Goal: Information Seeking & Learning: Learn about a topic

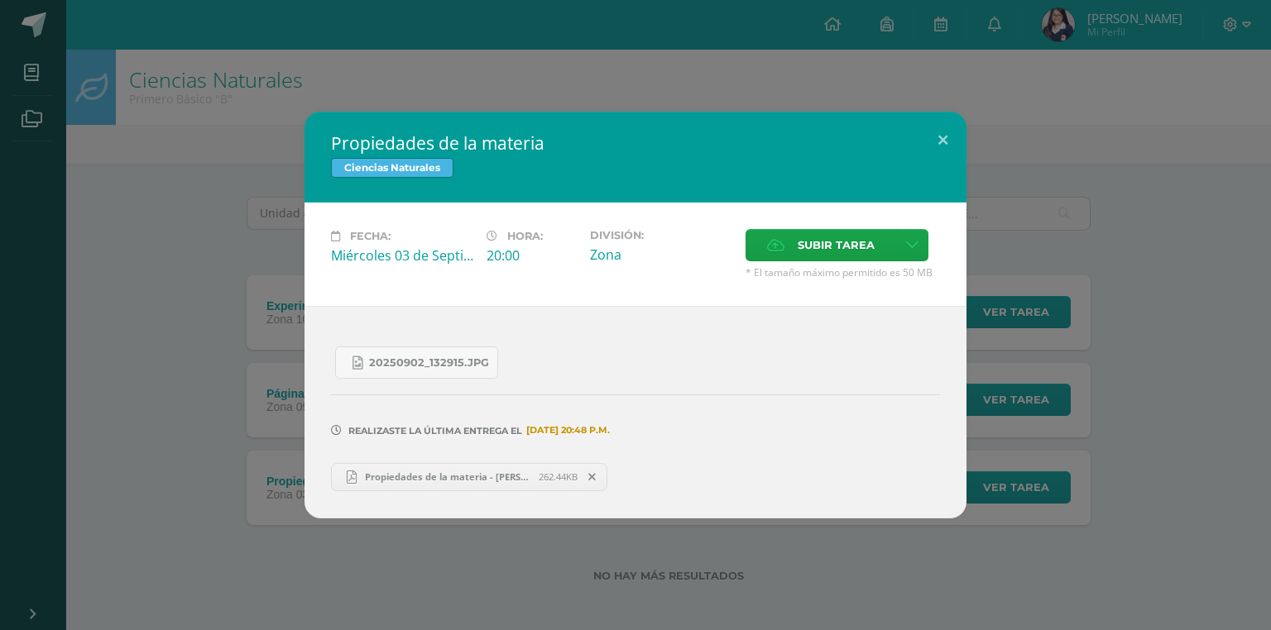
click at [158, 199] on div "Propiedades de la materia Ciencias Naturales Fecha: Miércoles 03 de Septiembre …" at bounding box center [635, 315] width 1257 height 406
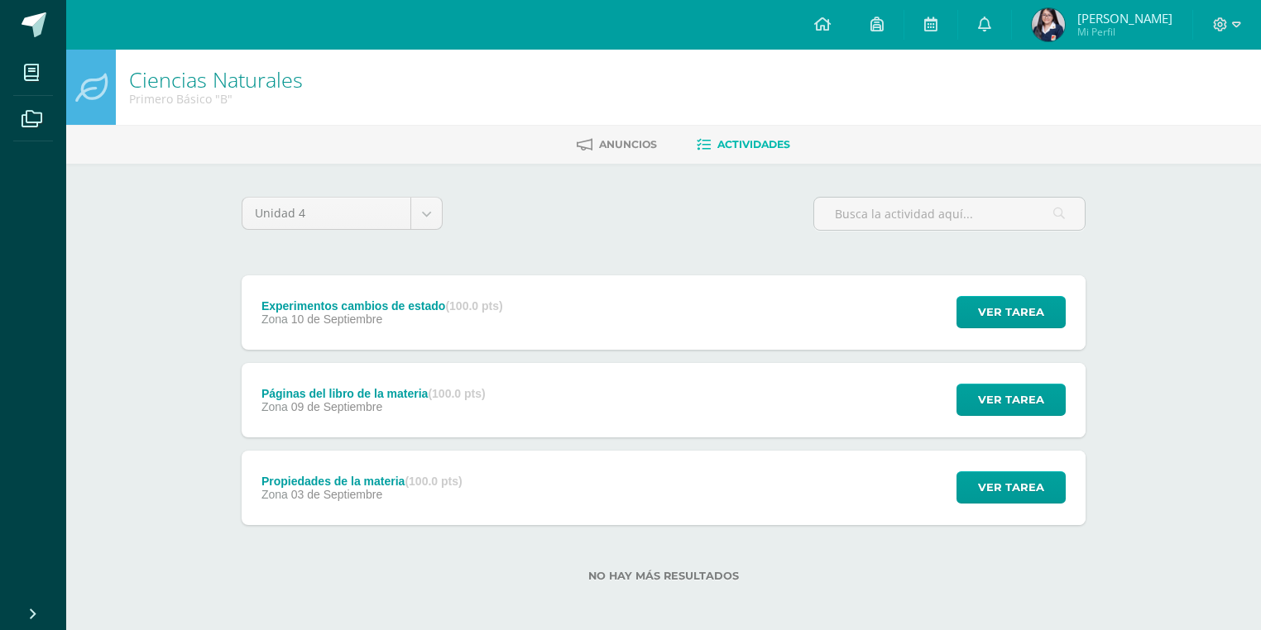
click at [305, 323] on span "10 de Septiembre" at bounding box center [337, 319] width 92 height 13
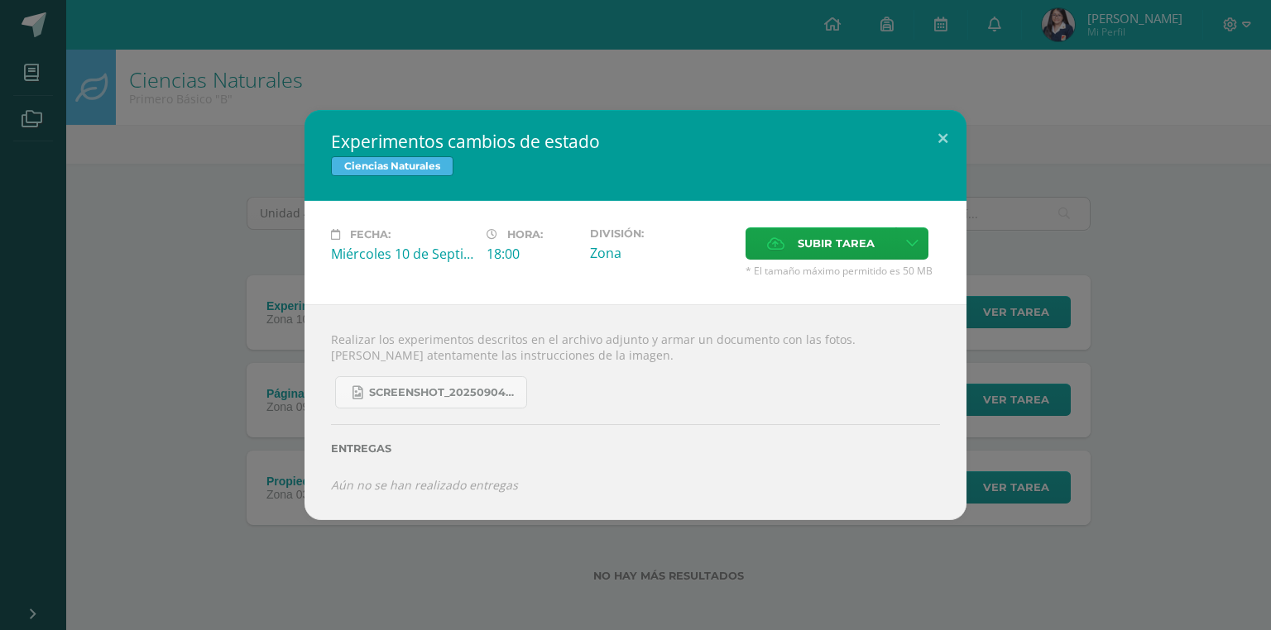
click at [225, 330] on div "Experimentos cambios de estado Ciencias Naturales Fecha: Miércoles 10 de Septie…" at bounding box center [635, 314] width 1257 height 409
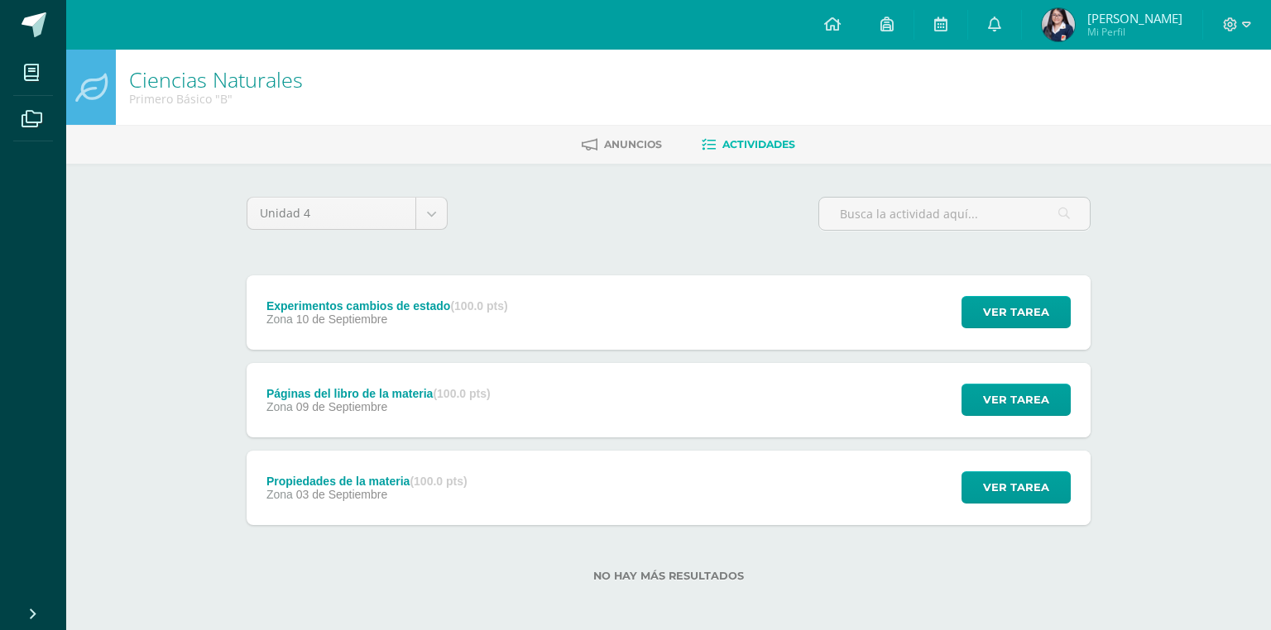
click at [312, 429] on div "Experimentos cambios de estado Ciencias Naturales Fecha: Miércoles 10 de Septie…" at bounding box center [635, 314] width 1257 height 409
click at [309, 404] on span "09 de Septiembre" at bounding box center [337, 406] width 92 height 13
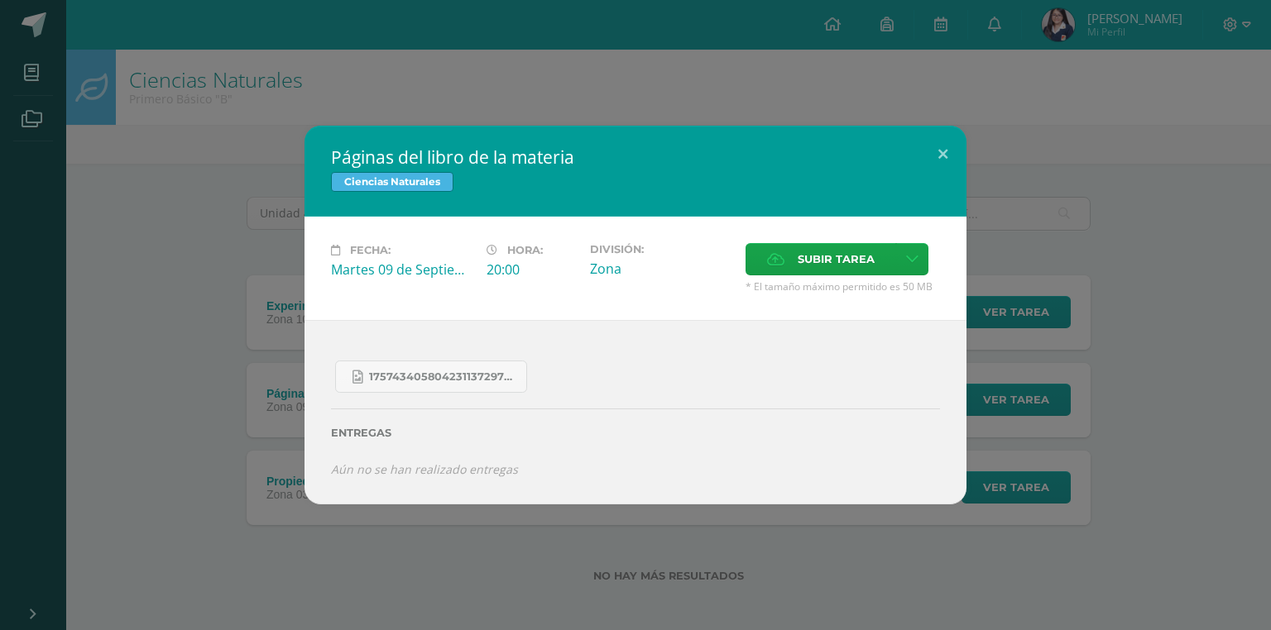
click at [257, 140] on div "Páginas del libro de la materia Ciencias Naturales Fecha: [DATE] Hora: 20:00 Di…" at bounding box center [635, 315] width 1257 height 378
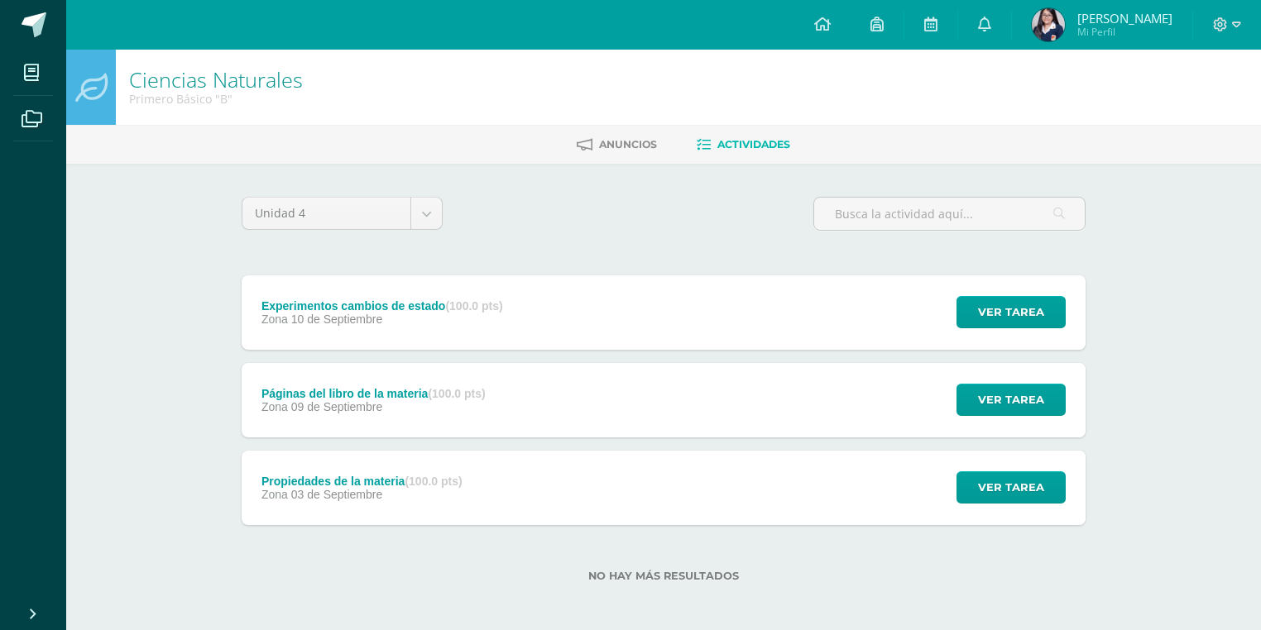
click at [456, 408] on div "Zona [DATE]" at bounding box center [373, 406] width 224 height 13
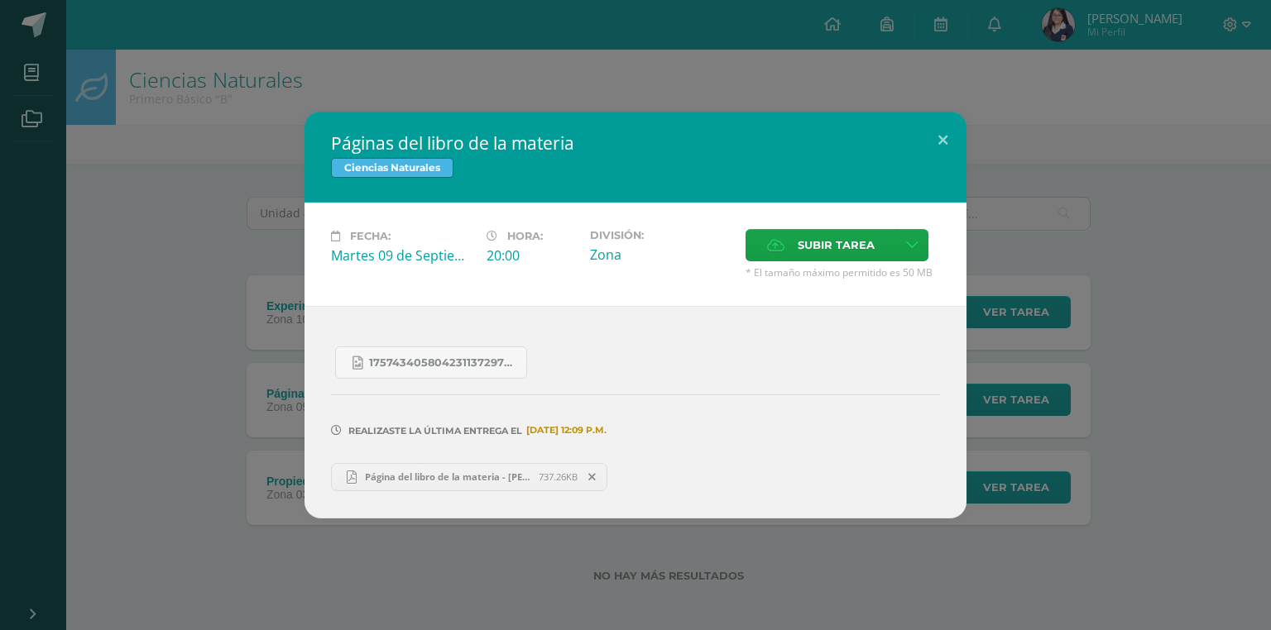
click at [401, 480] on span "Página del libro de la materia - [PERSON_NAME].pdf" at bounding box center [448, 477] width 182 height 12
click at [90, 186] on div "Páginas del libro de la materia Ciencias Naturales Fecha: [DATE] Hora: 20:00 Di…" at bounding box center [635, 315] width 1257 height 406
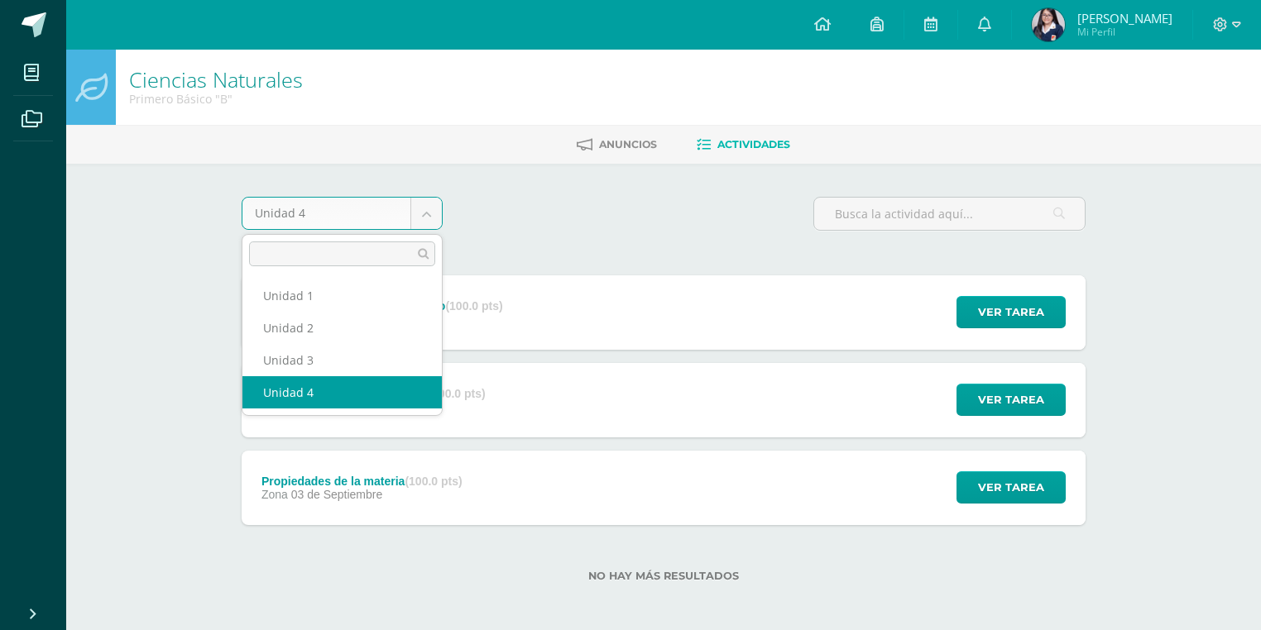
click at [436, 223] on body "Mis cursos Archivos Cerrar panel Asesoría Primero Básico "B" Ciencias Naturales…" at bounding box center [630, 317] width 1261 height 635
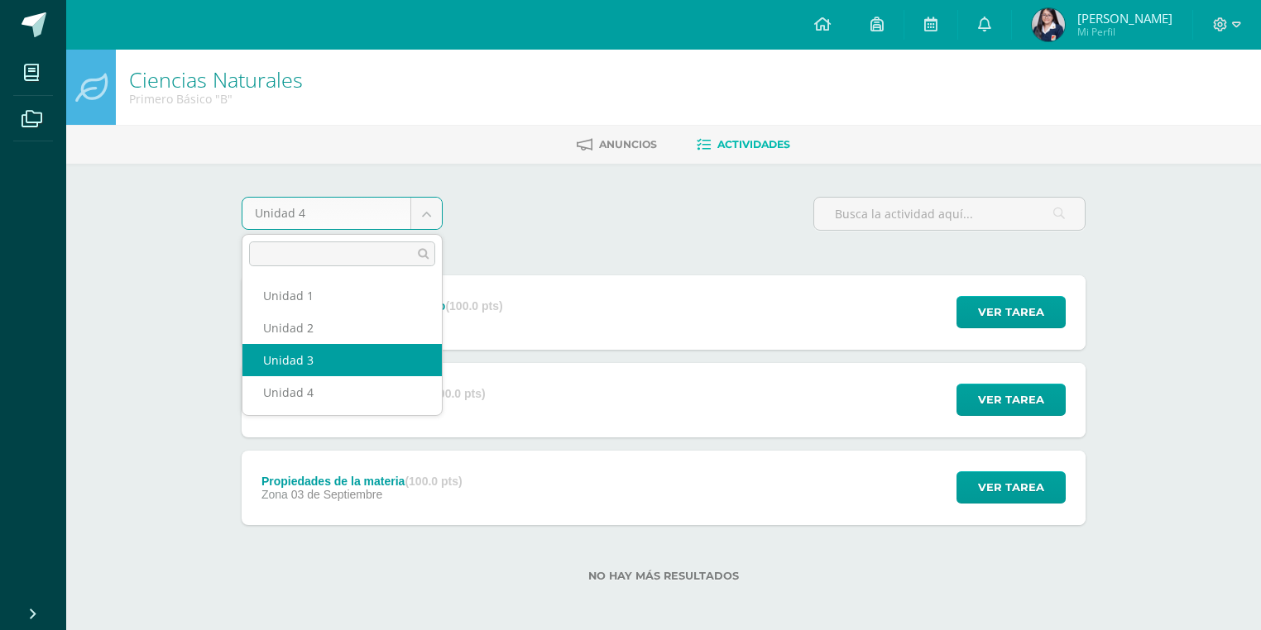
select select "Unidad 3"
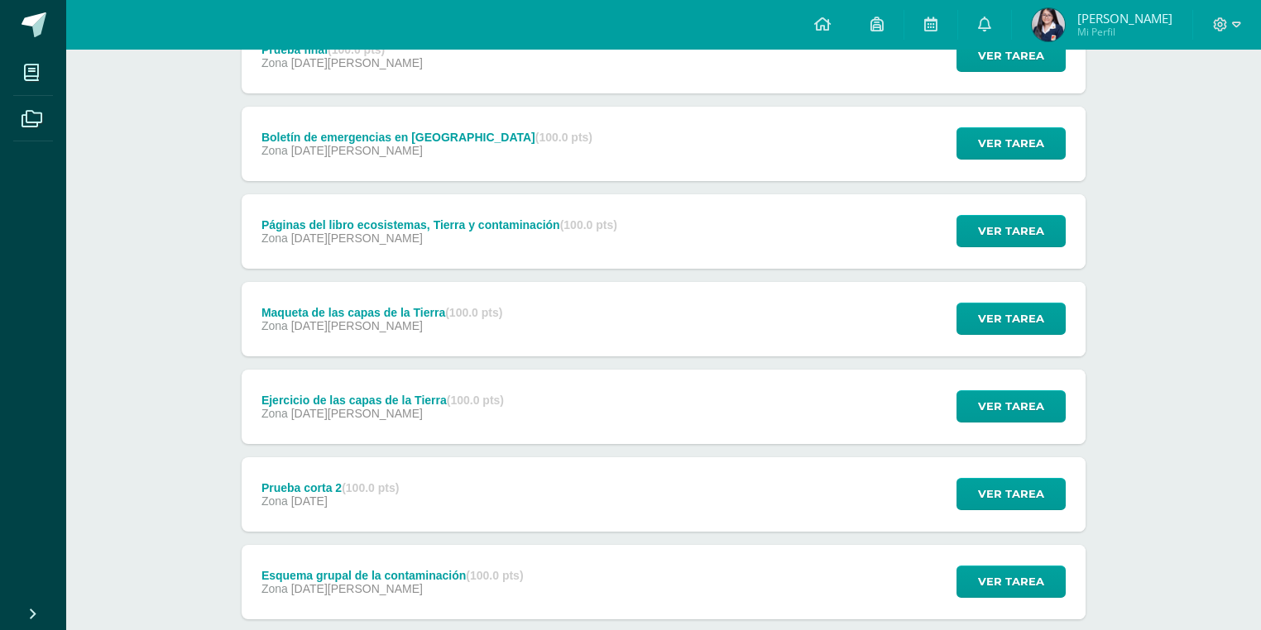
scroll to position [265, 0]
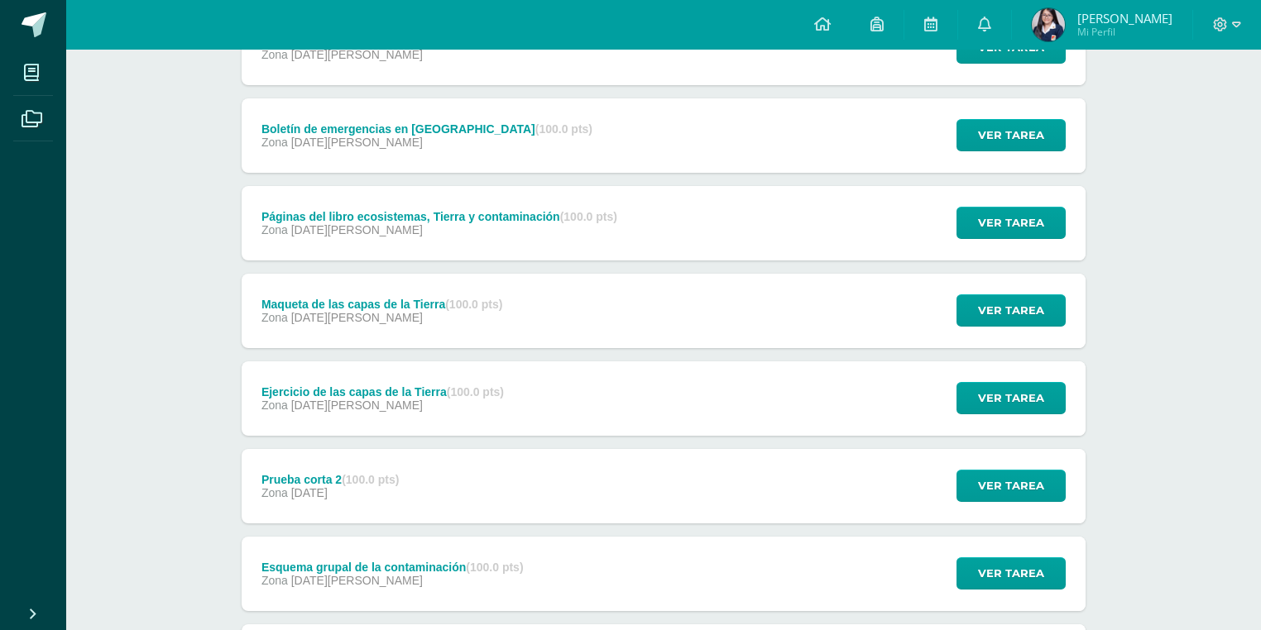
click at [321, 224] on span "[DATE][PERSON_NAME]" at bounding box center [357, 229] width 132 height 13
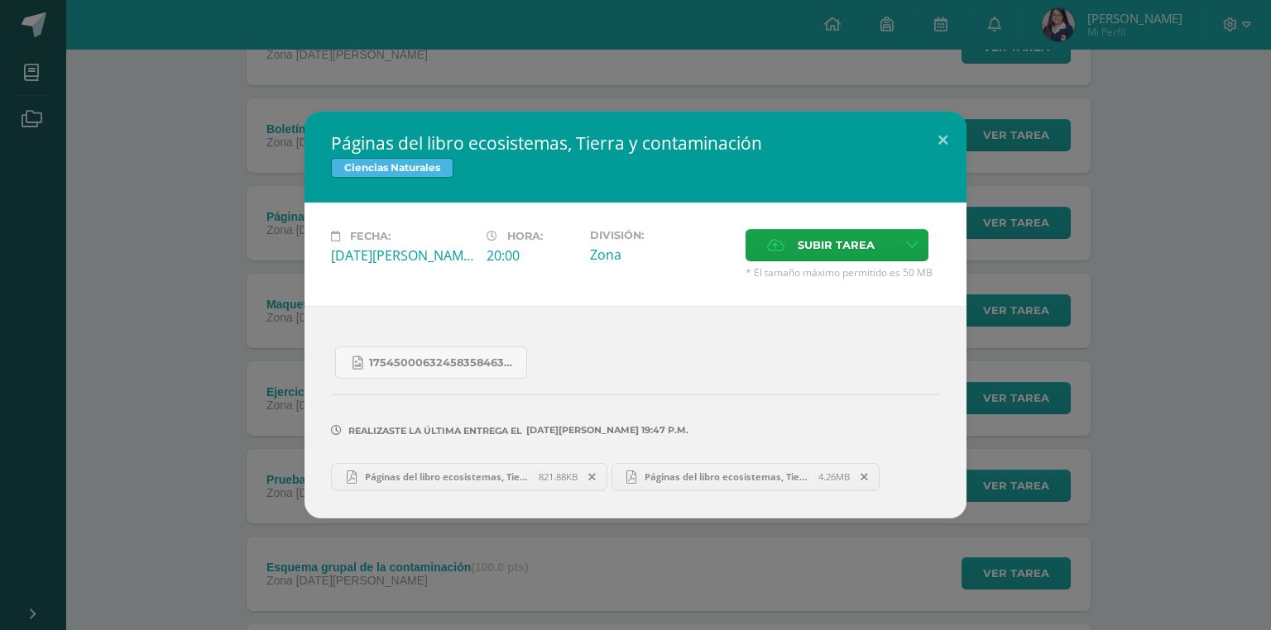
click at [397, 467] on link "Páginas del libro ecosistemas, Tierra y contaminación - Emma Monterroso (1).pdf…" at bounding box center [469, 477] width 276 height 28
click at [758, 481] on span "Páginas del libro ecosistemas, Tierra y contaminación - Emma Monterroso.pdf" at bounding box center [727, 477] width 182 height 12
click at [146, 235] on div "Páginas del libro ecosistemas, Tierra y contaminación Ciencias Naturales Fecha:…" at bounding box center [635, 315] width 1257 height 406
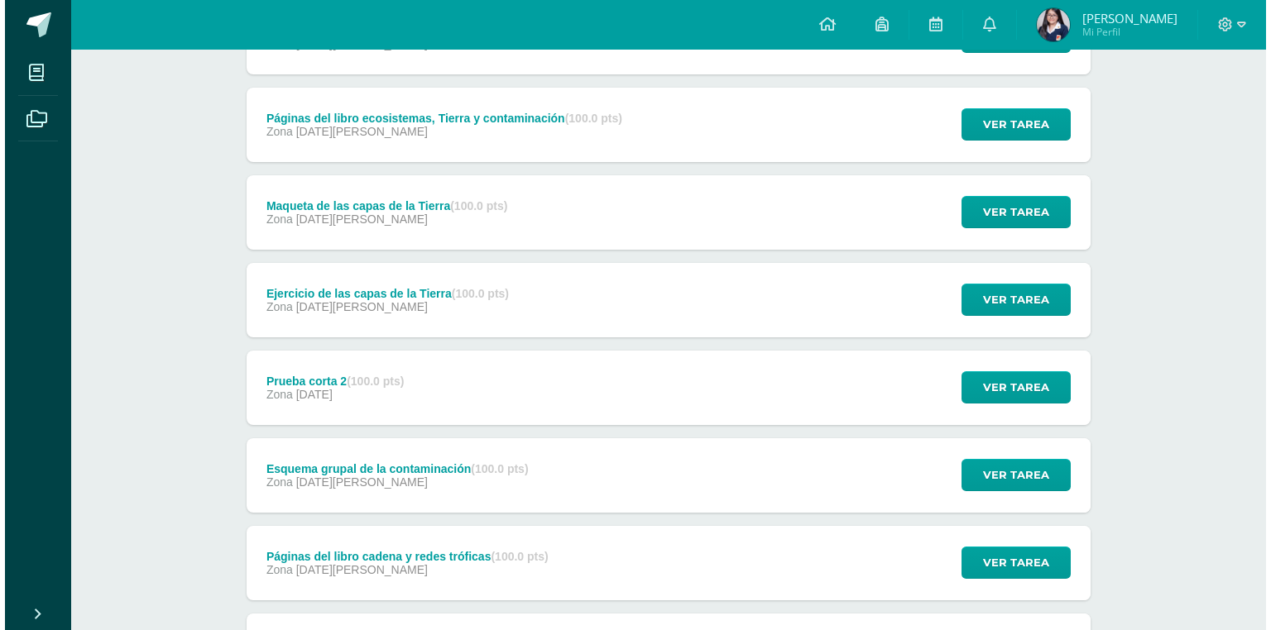
scroll to position [463, 0]
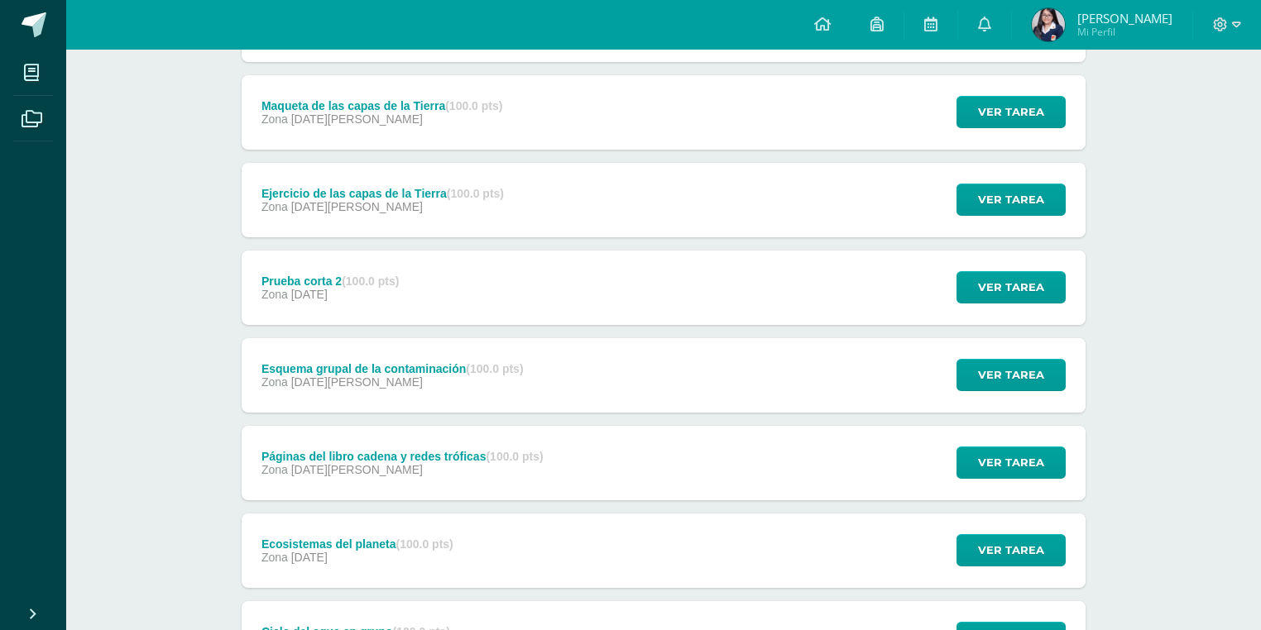
click at [345, 452] on div "Páginas del libro cadena y redes tróficas (100.0 pts)" at bounding box center [402, 456] width 282 height 13
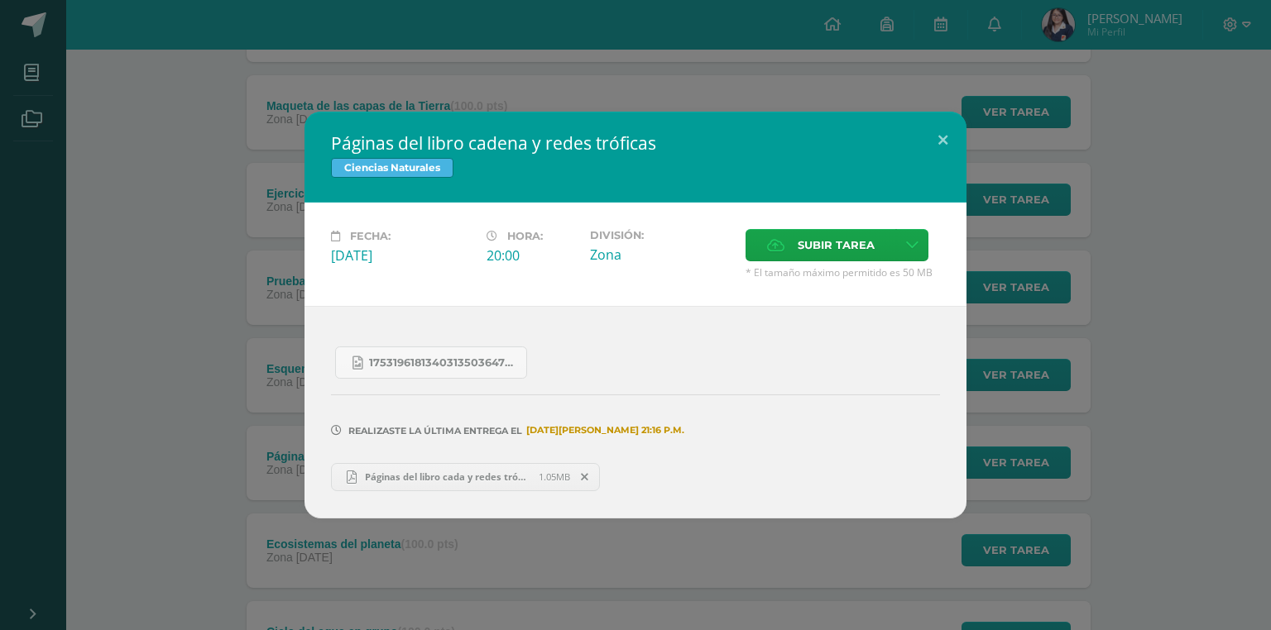
click at [379, 469] on link "Páginas del libro cada y redes tróficas - Emma Monterroso.pdf 1.05MB" at bounding box center [465, 477] width 269 height 28
click at [232, 189] on div "Páginas del libro cadena y redes tróficas Ciencias Naturales Fecha: Martes 22 d…" at bounding box center [635, 315] width 1257 height 406
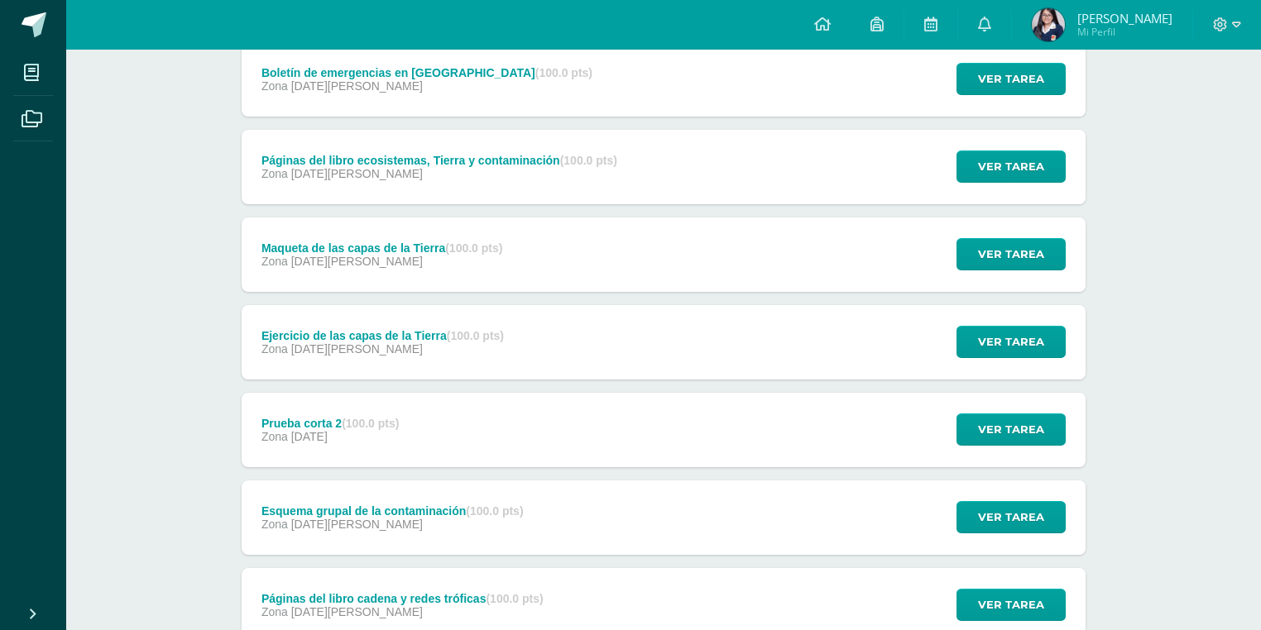
scroll to position [0, 0]
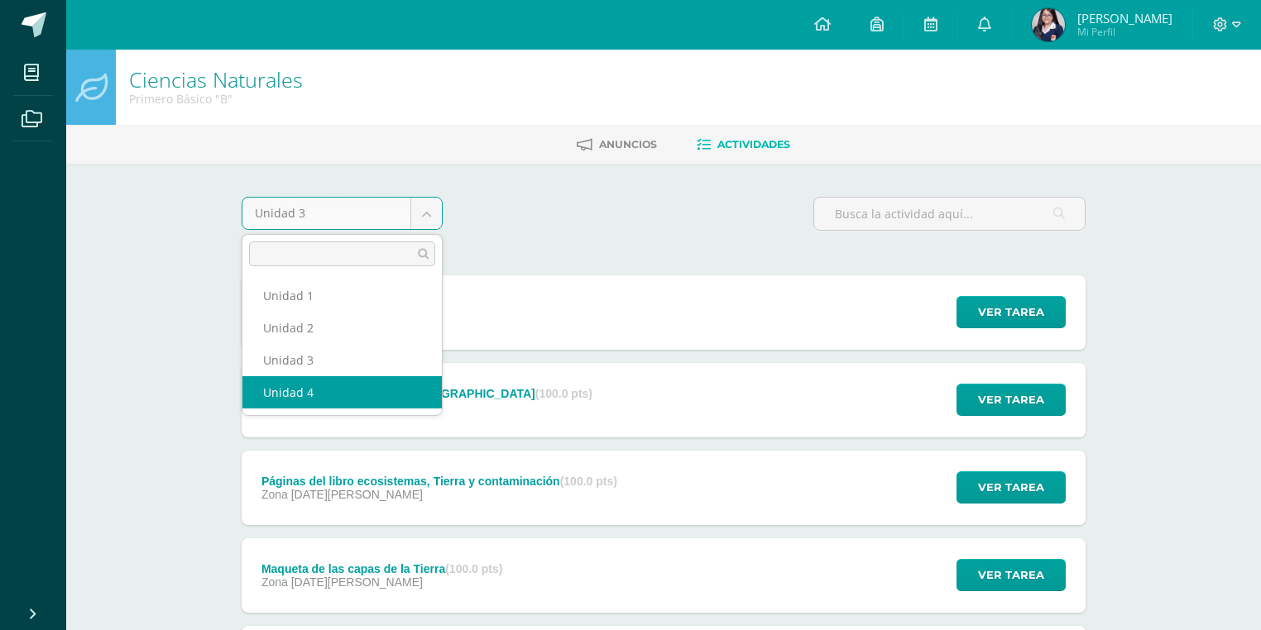
select select "Unidad 4"
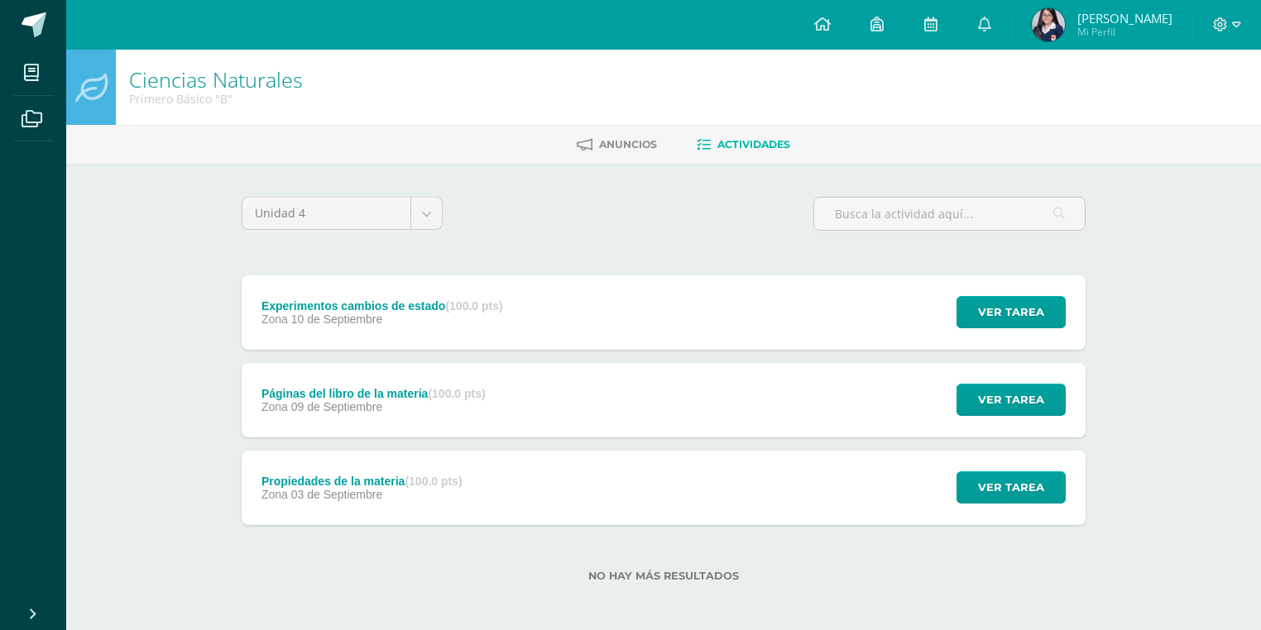
click at [347, 361] on div "Experimentos cambios de estado (100.0 pts) Zona 10 de Septiembre Ver tarea Expe…" at bounding box center [664, 400] width 844 height 250
click at [344, 389] on div "Páginas del libro de la materia (100.0 pts)" at bounding box center [373, 393] width 224 height 13
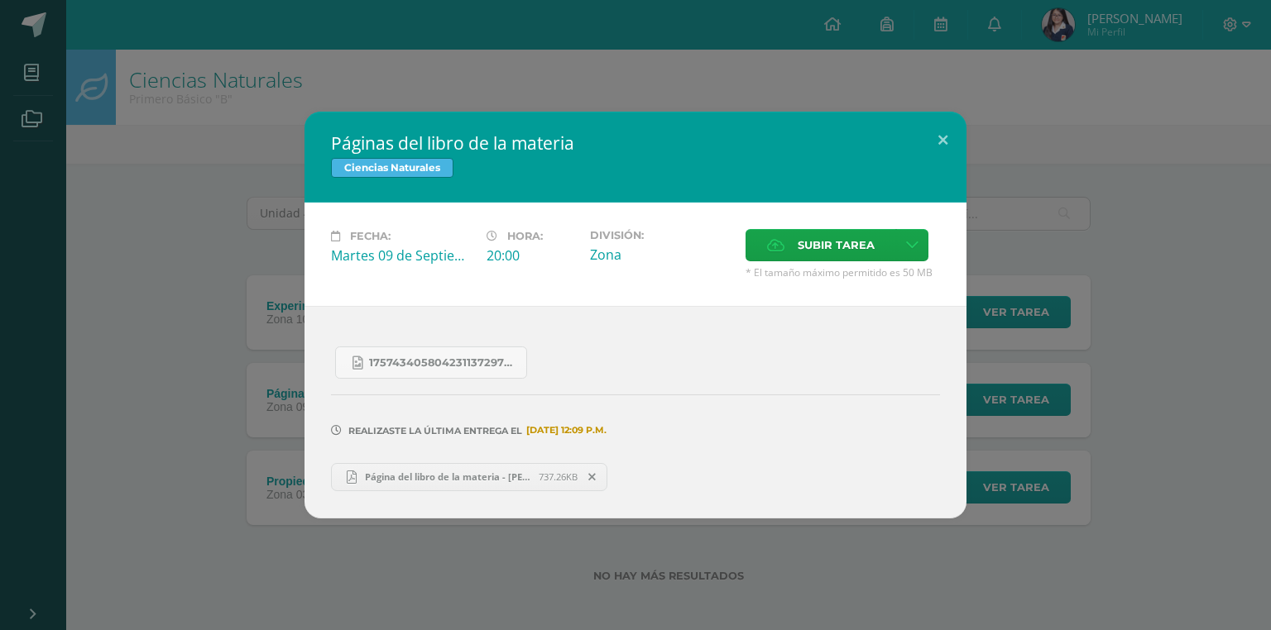
click at [400, 465] on link "Página del libro de la materia - Emma Monterroso.pdf 737.26KB" at bounding box center [469, 477] width 276 height 28
click at [160, 111] on div "Páginas del libro de la materia Ciencias Naturales Fecha: [DATE] Hora: 20:00 Di…" at bounding box center [635, 315] width 1271 height 630
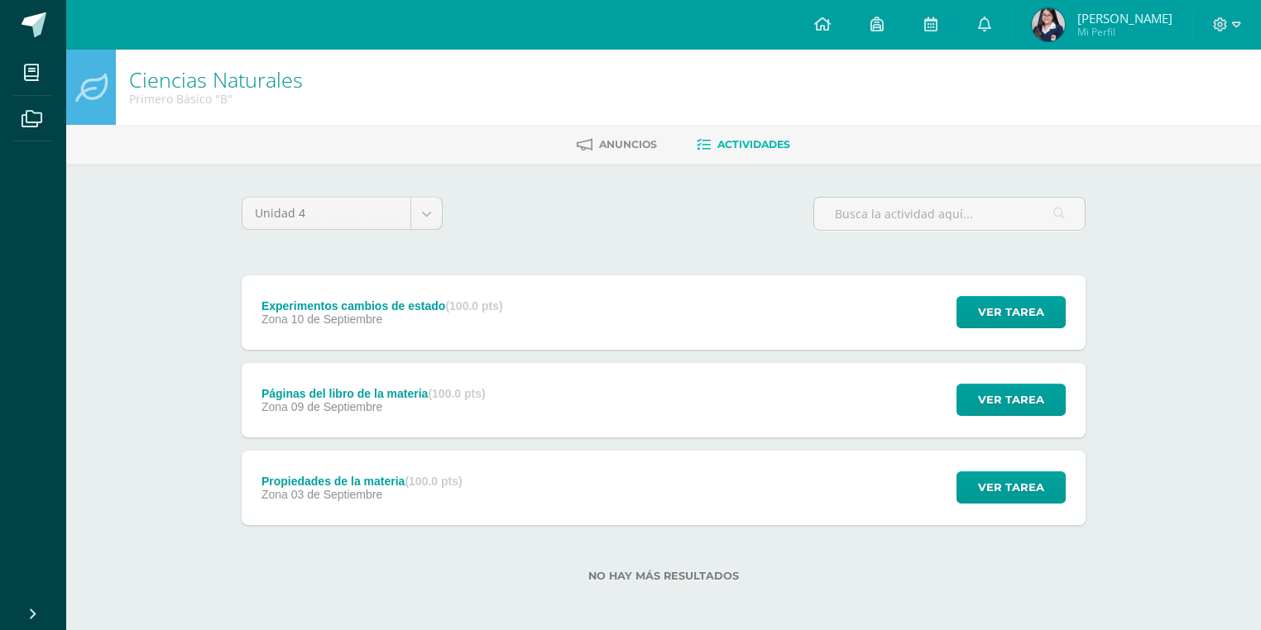
click at [288, 510] on div "Propiedades de la materia (100.0 pts) Zona 03 de Septiembre" at bounding box center [362, 488] width 241 height 74
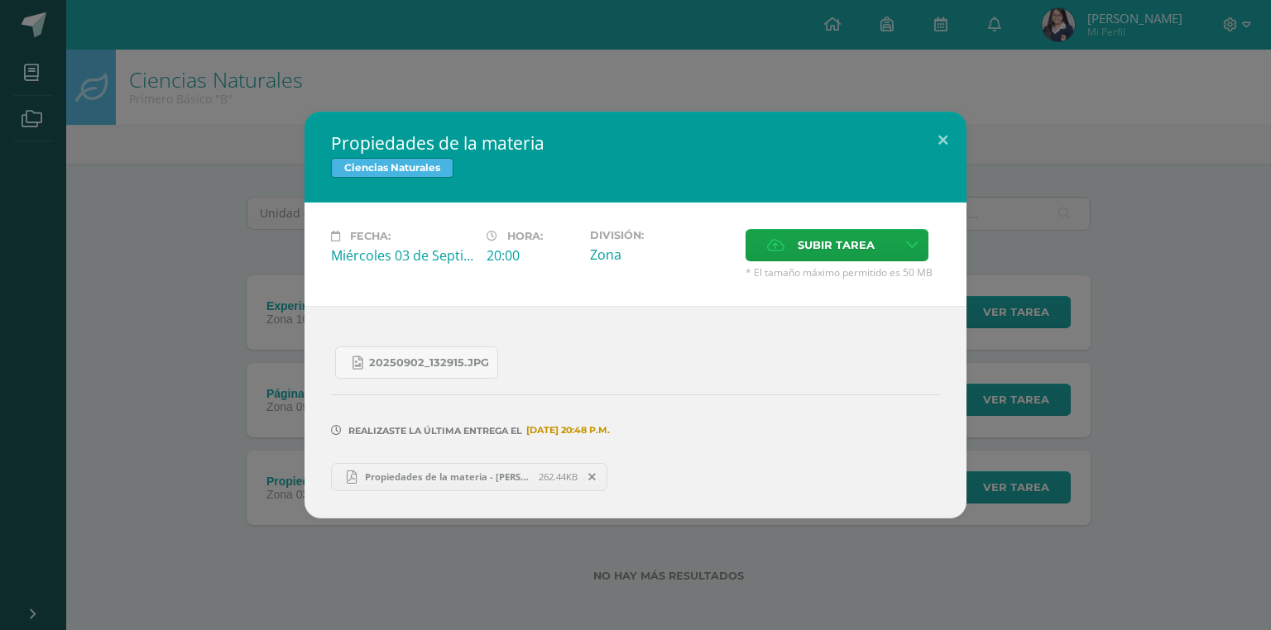
click at [372, 489] on link "Propiedades de la materia - Emma Monterroso.pdf 262.44KB" at bounding box center [469, 477] width 276 height 28
